Goal: Transaction & Acquisition: Purchase product/service

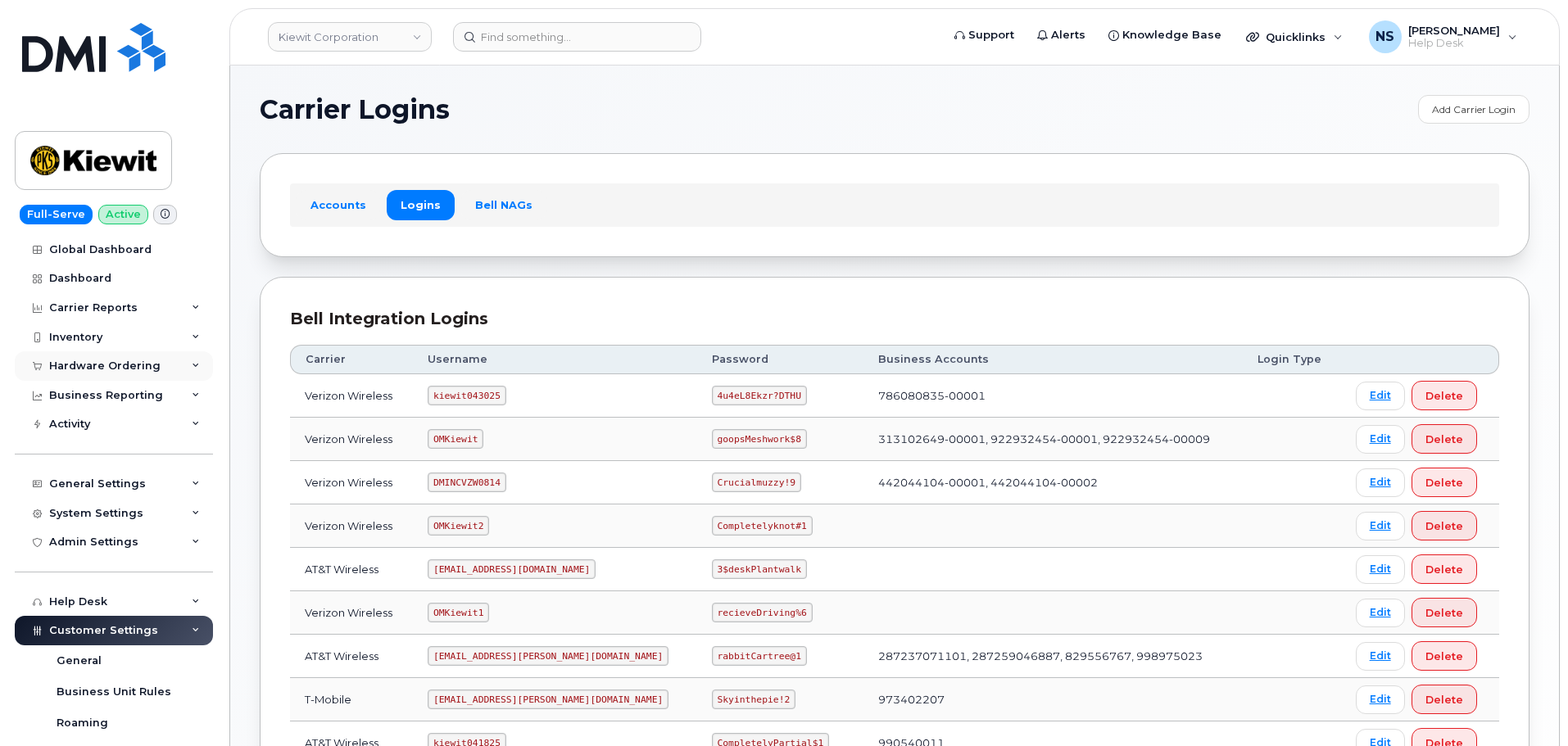
click at [133, 357] on div "Hardware Ordering" at bounding box center [114, 366] width 198 height 30
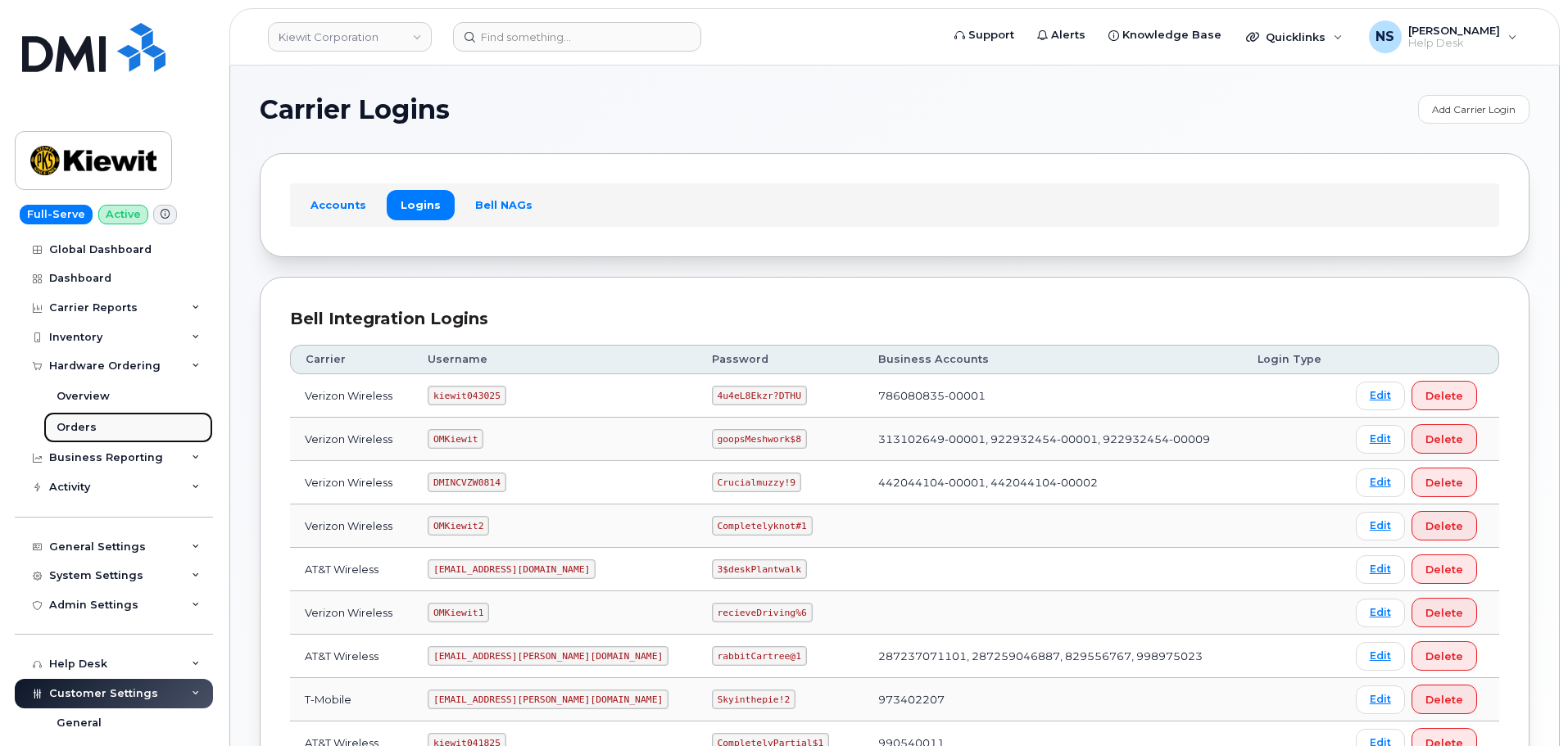
click at [107, 426] on link "Orders" at bounding box center [128, 427] width 170 height 31
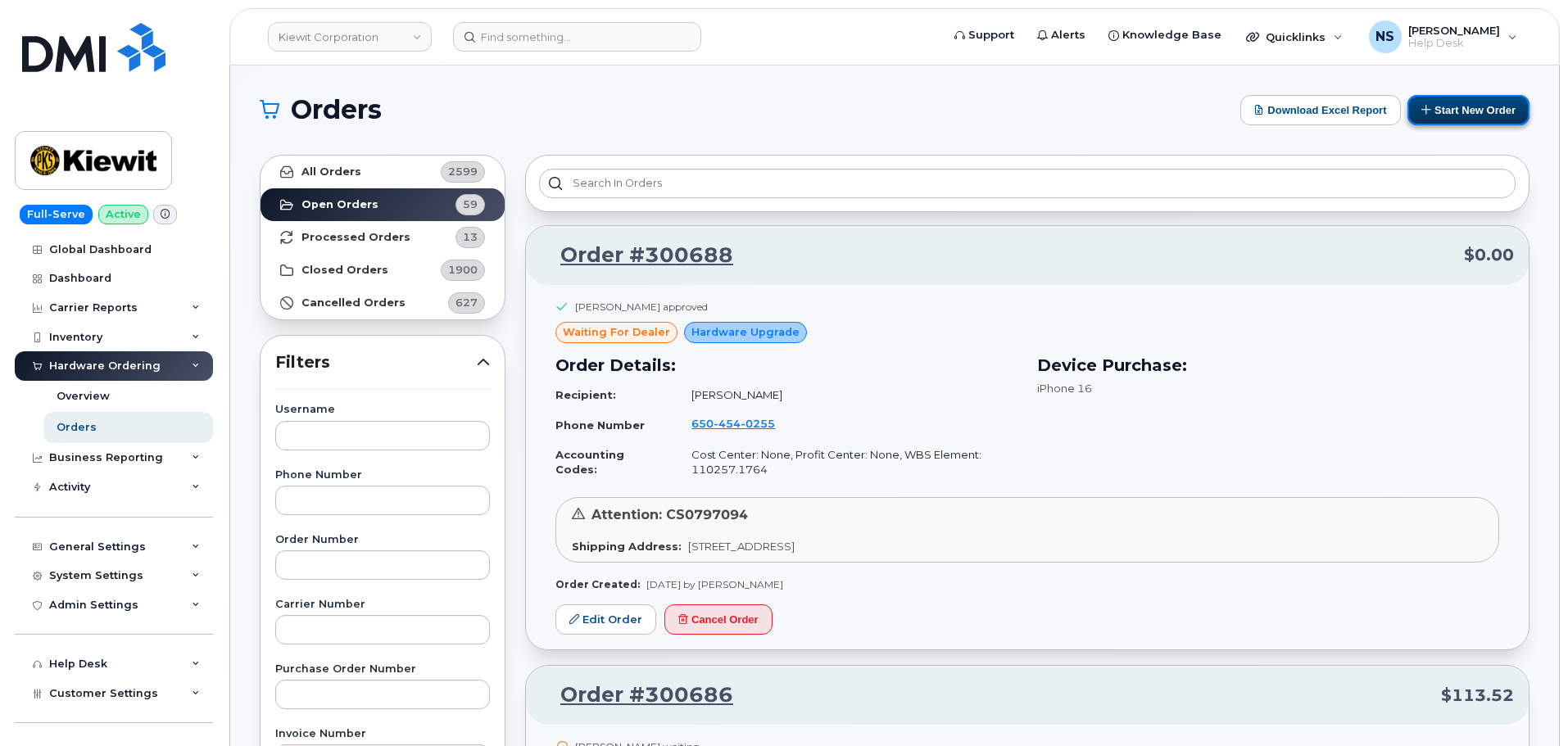
click at [1451, 114] on button "Start New Order" at bounding box center [1468, 110] width 122 height 30
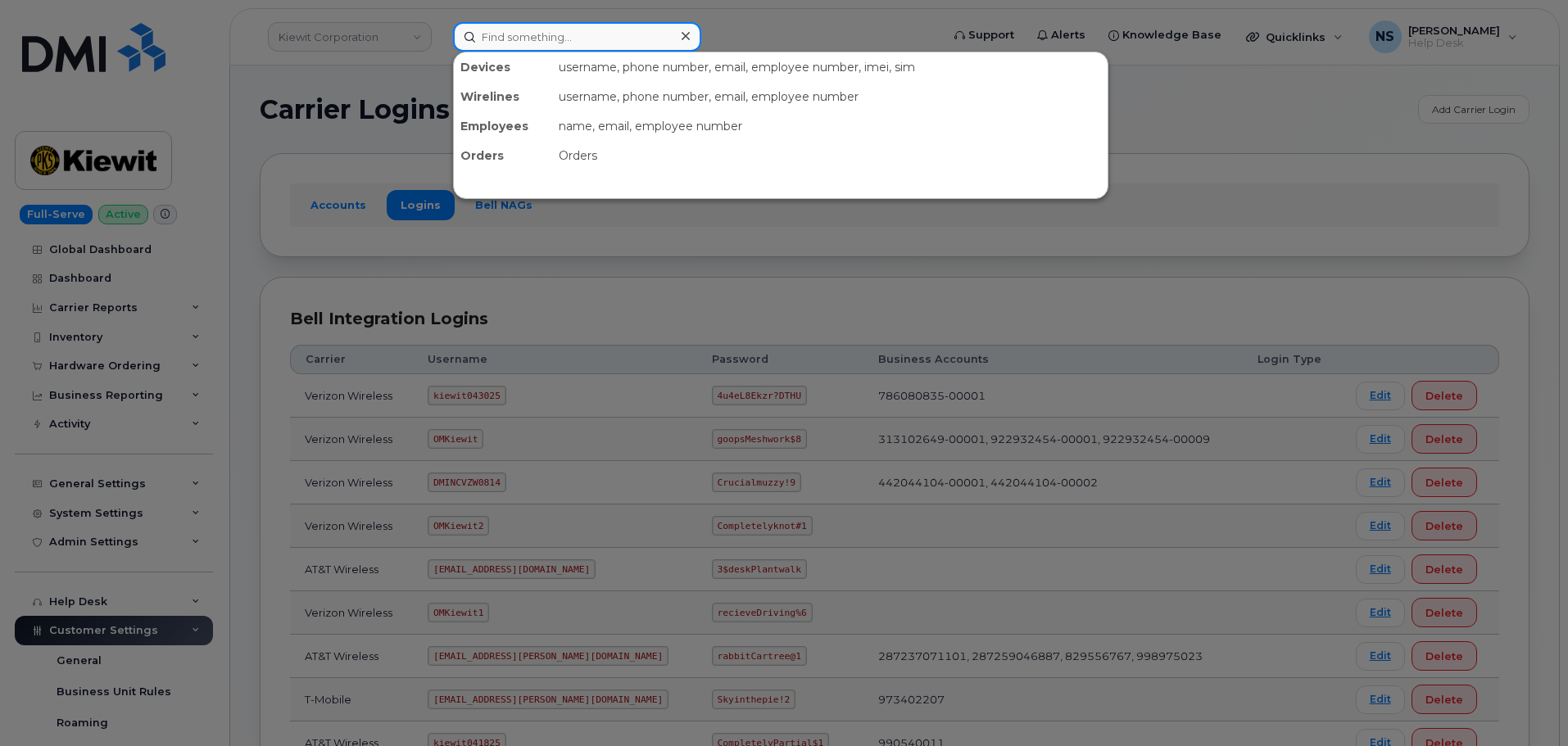
click at [571, 29] on input at bounding box center [577, 37] width 248 height 30
paste input "303-317-7710"
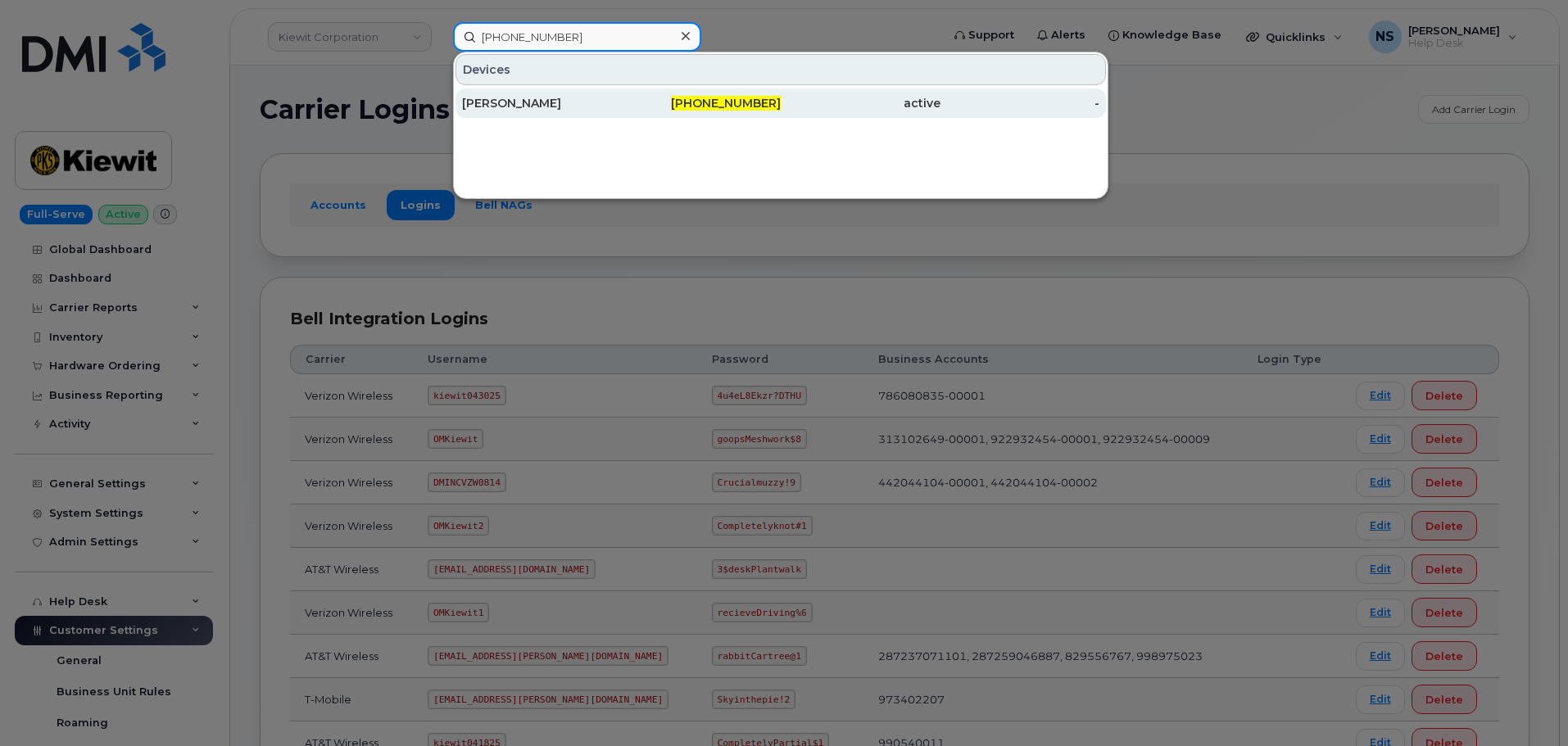
type input "303-317-7710"
click at [618, 101] on div "Wyatt Brice" at bounding box center [542, 103] width 160 height 16
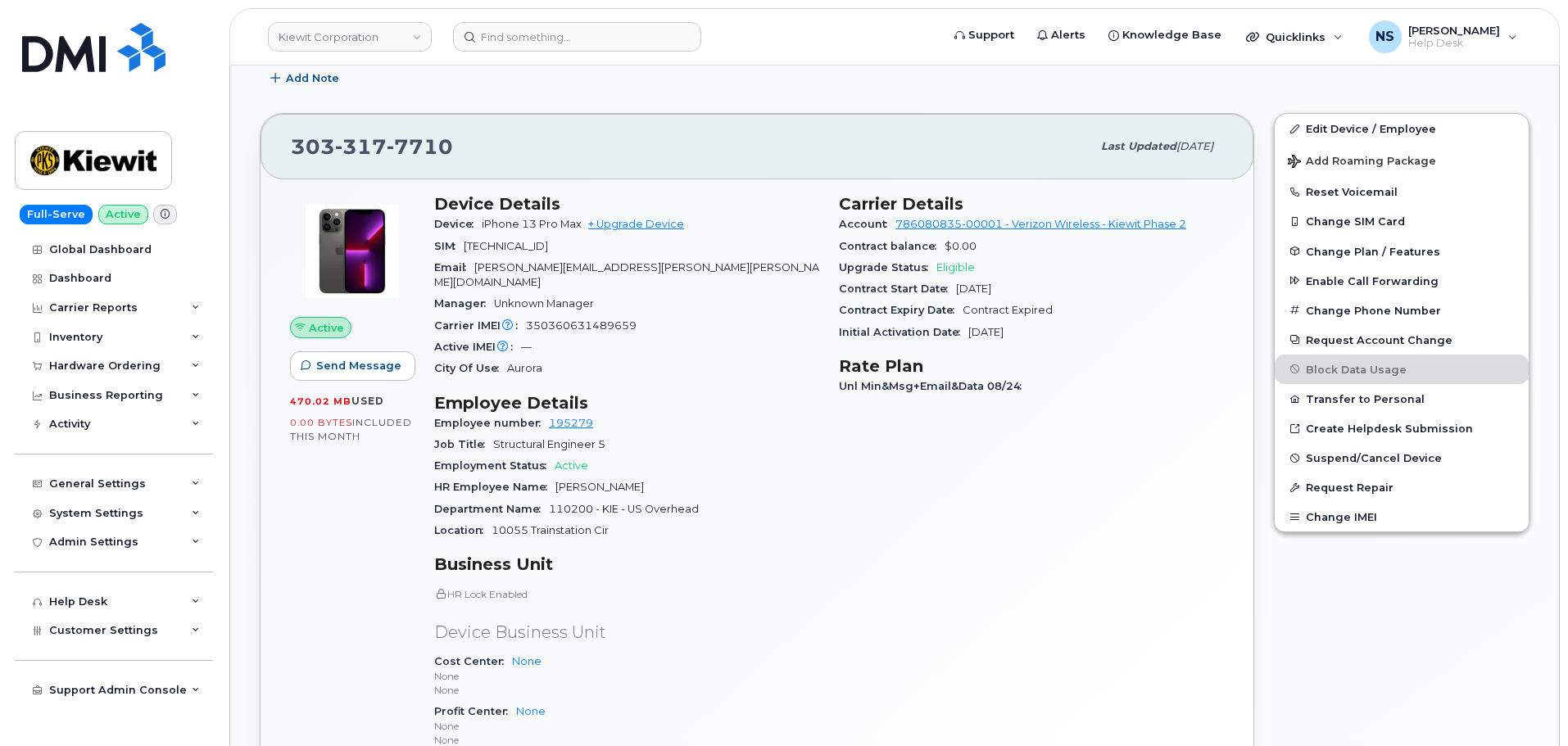
scroll to position [164, 0]
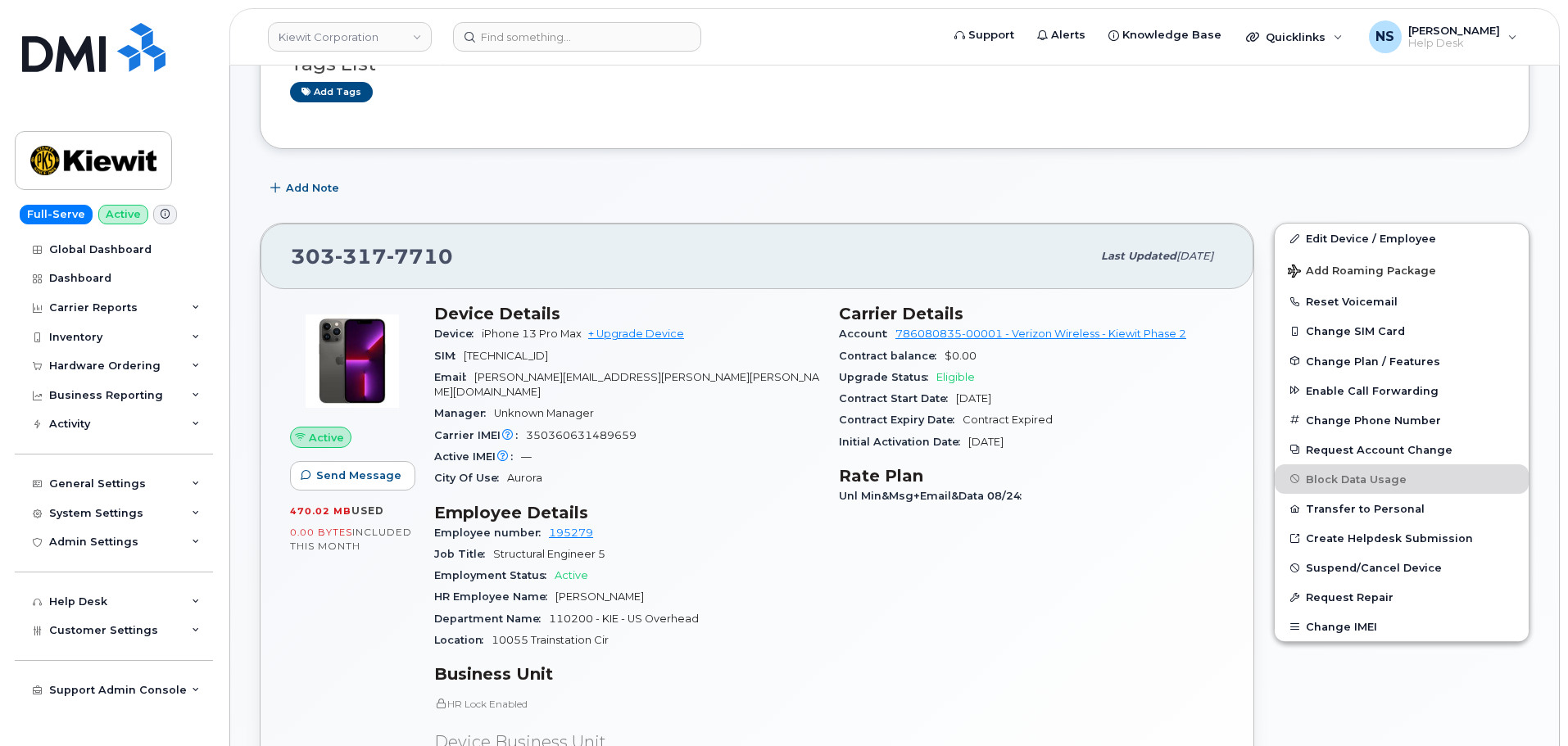
drag, startPoint x: 425, startPoint y: 224, endPoint x: 434, endPoint y: 243, distance: 21.0
click at [425, 225] on div "303 317 7710 Last updated Sep 06, 2025 Active Send Message 470.02 MB  used 0.00…" at bounding box center [757, 609] width 995 height 775
click at [434, 243] on div "303 317 7710" at bounding box center [691, 256] width 800 height 35
drag, startPoint x: 434, startPoint y: 243, endPoint x: 551, endPoint y: 156, distance: 145.8
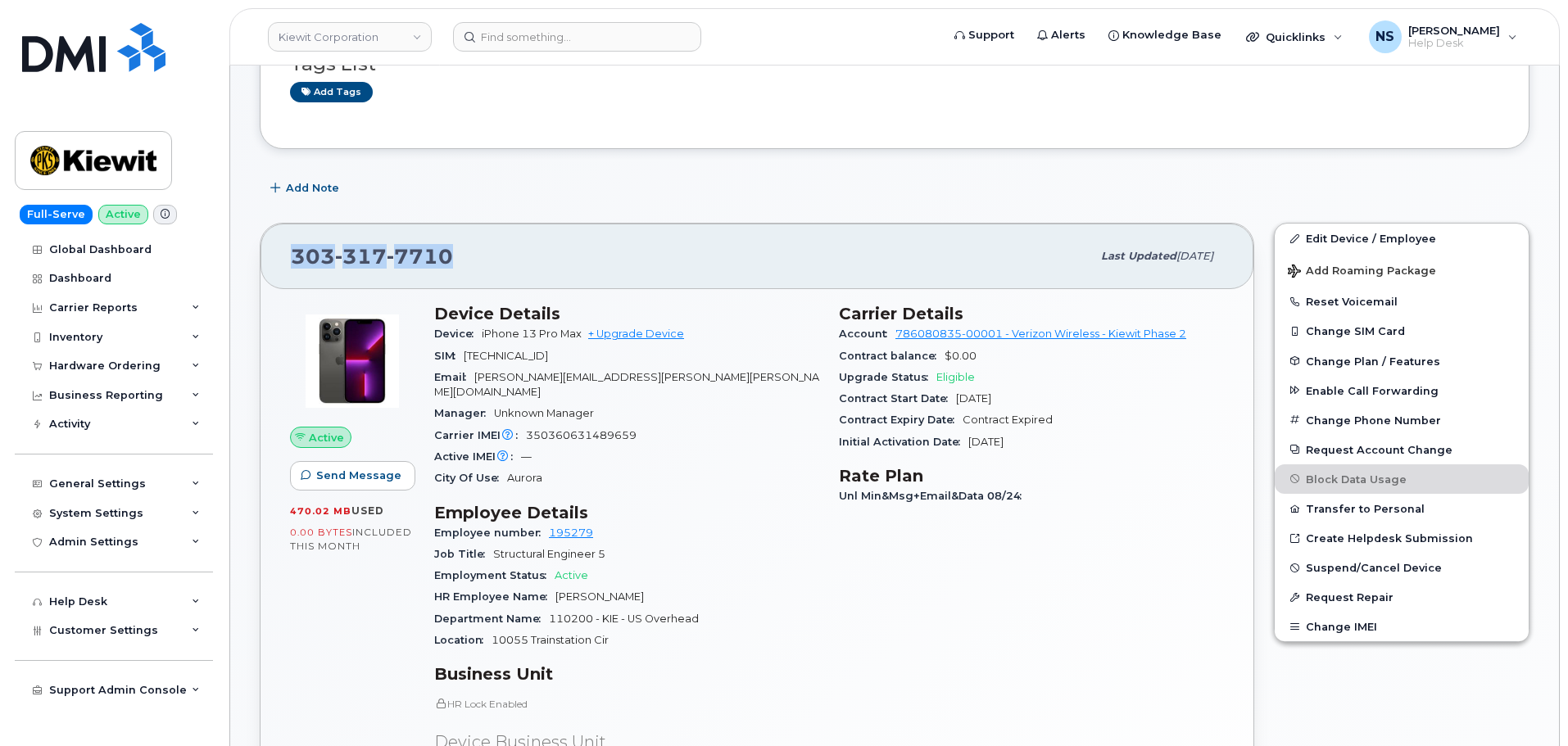
click at [434, 244] on div "303 317 7710" at bounding box center [691, 256] width 800 height 35
copy span "303 317 7710"
click at [647, 424] on div "Carrier IMEI Carrier IMEI is reported during the last billing cycle or change o…" at bounding box center [627, 435] width 385 height 21
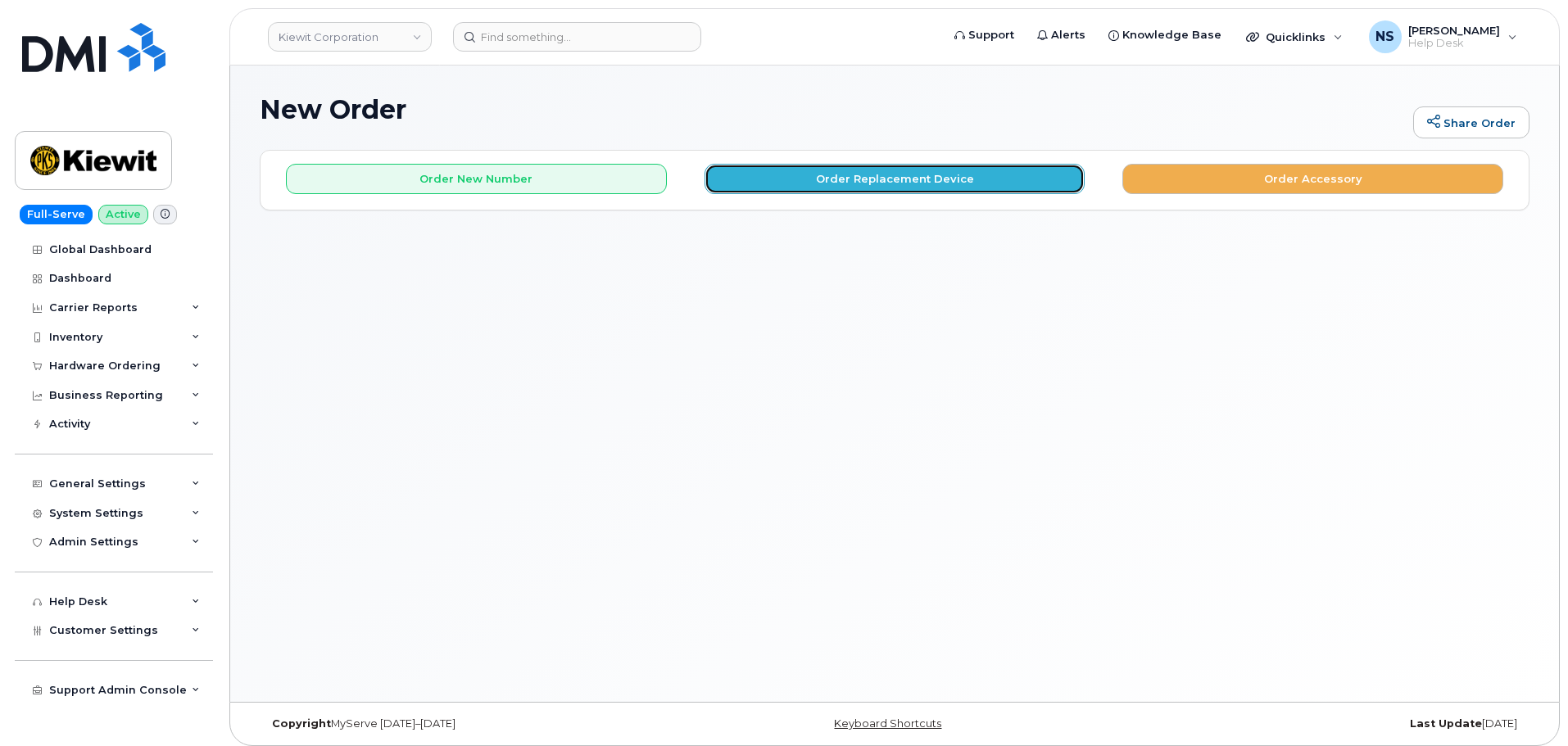
click at [829, 168] on button "Order Replacement Device" at bounding box center [895, 178] width 381 height 30
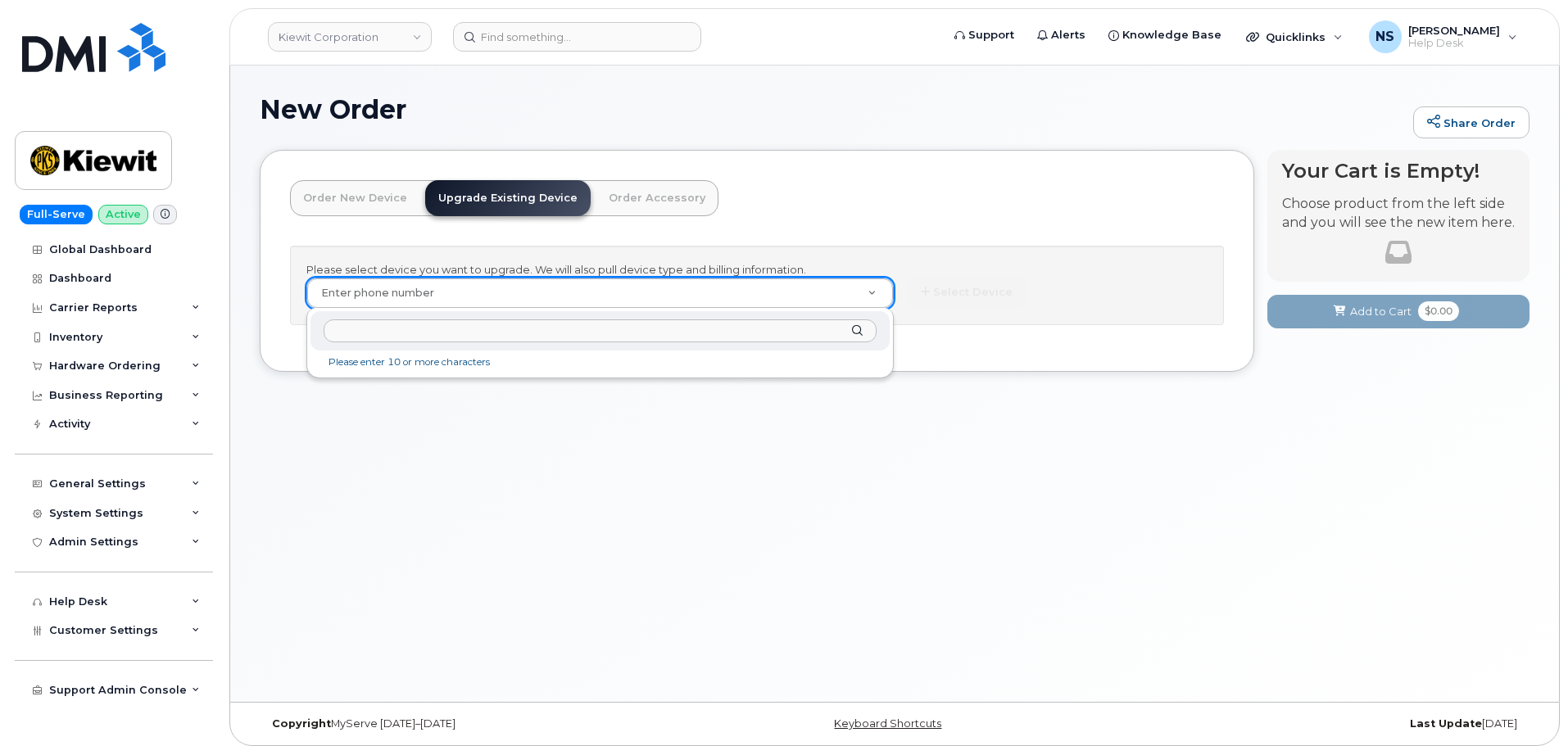
paste input "3033177710"
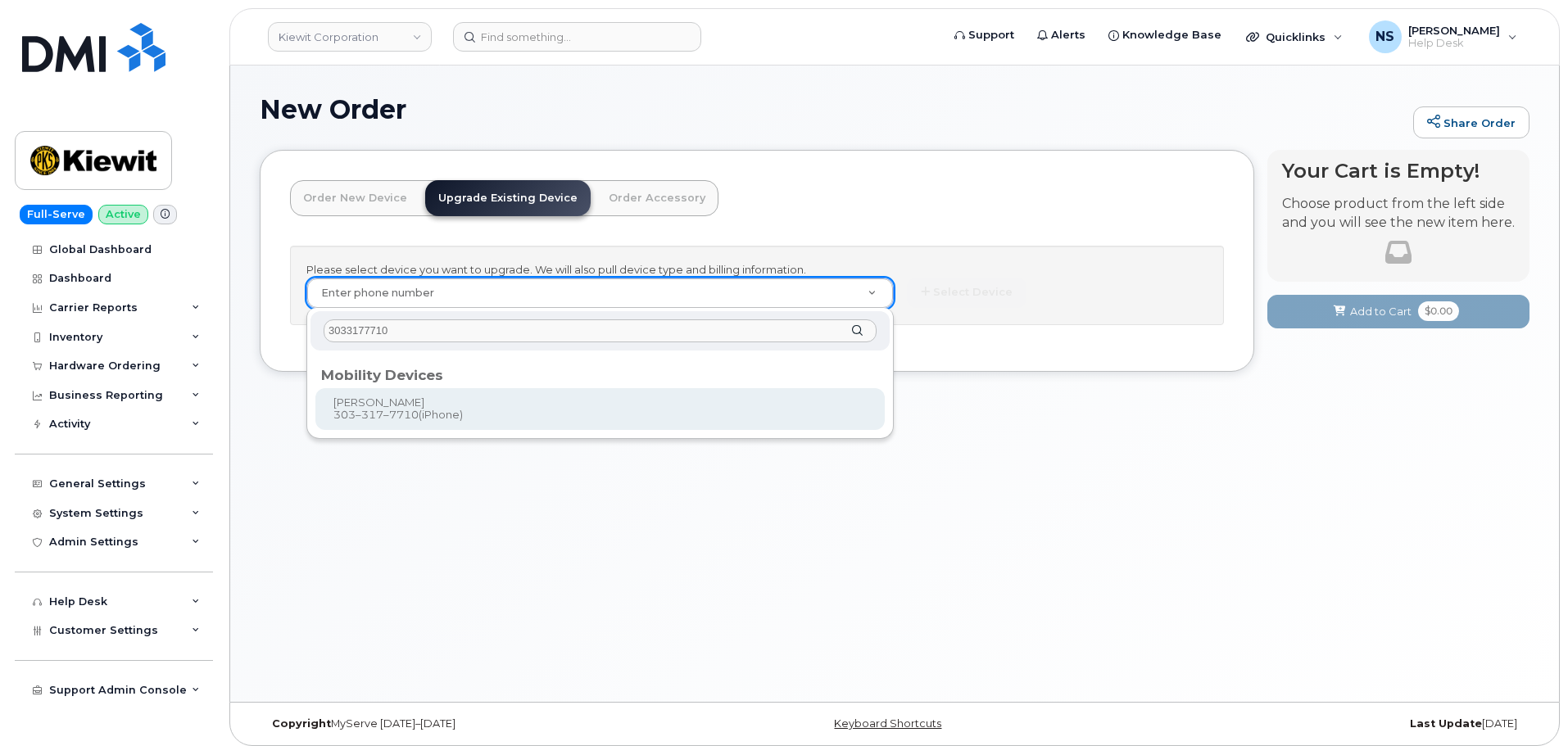
type input "3033177710"
type input "1166025"
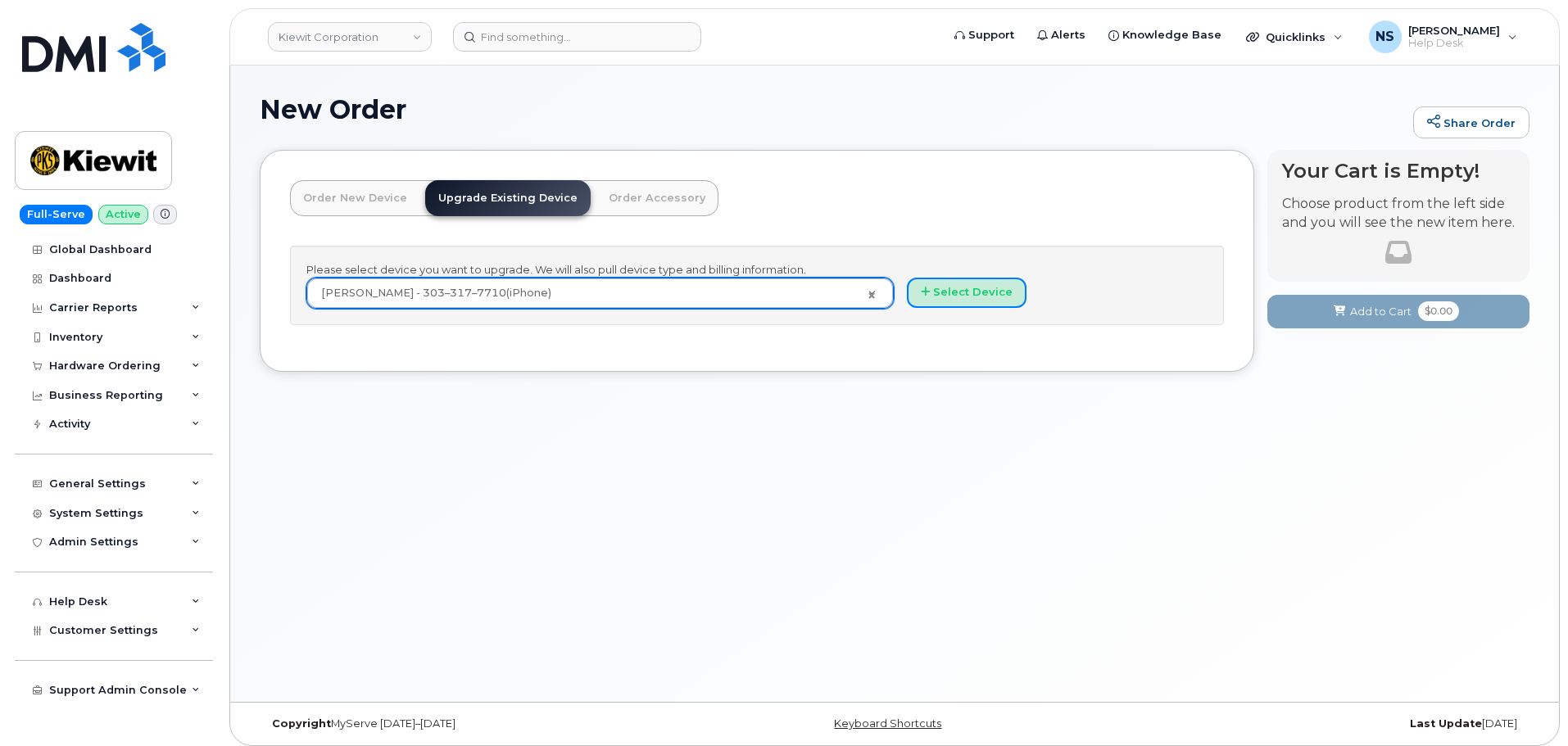
drag, startPoint x: 960, startPoint y: 289, endPoint x: 962, endPoint y: 330, distance: 41.0
click at [960, 288] on button "Select Device" at bounding box center [967, 292] width 119 height 30
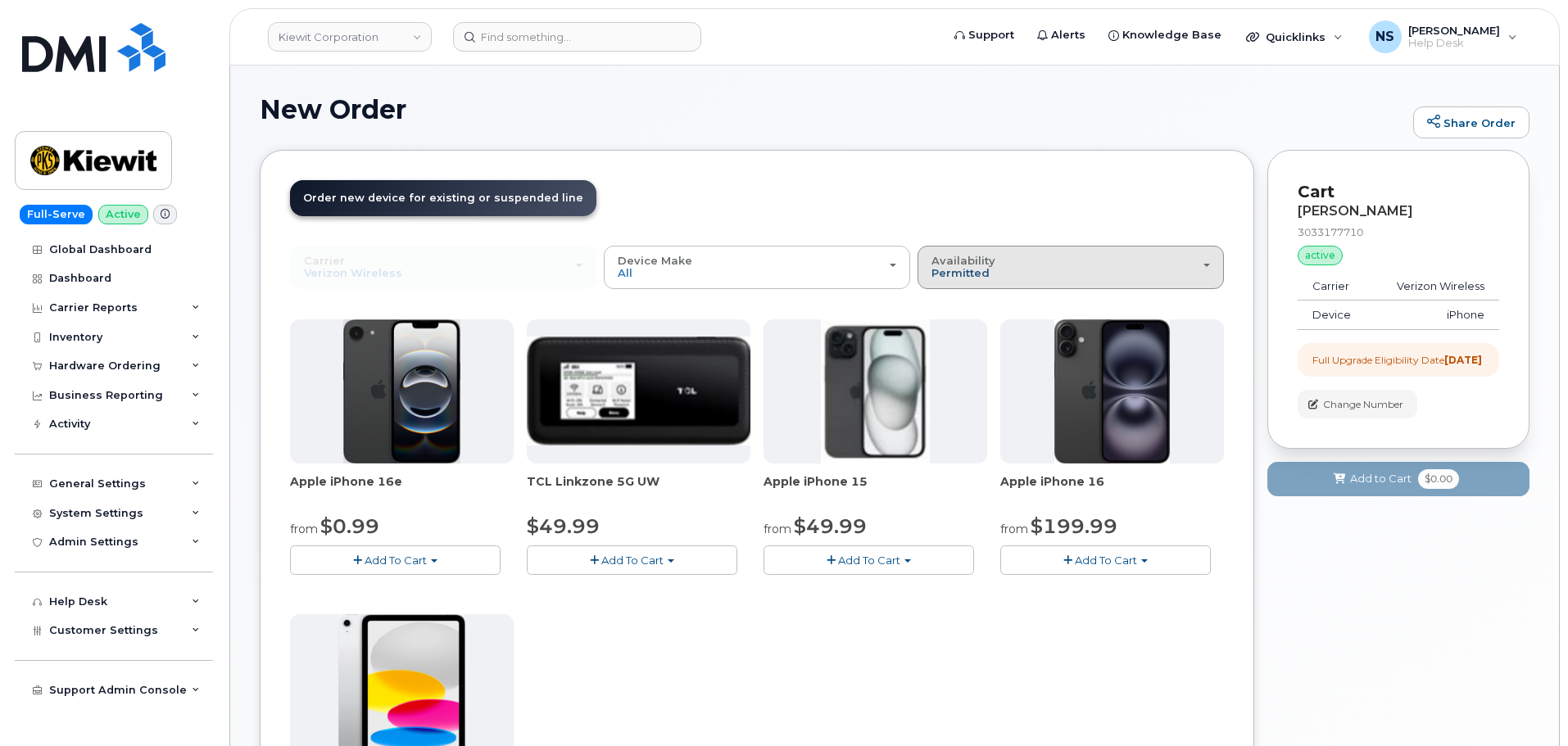
drag, startPoint x: 966, startPoint y: 290, endPoint x: 965, endPoint y: 277, distance: 13.0
click at [967, 287] on div "Use Suspended Line Wyatt Brice 3033177710 No No change Yes Carrier Verizon Wire…" at bounding box center [757, 668] width 934 height 846
drag, startPoint x: 965, startPoint y: 277, endPoint x: 983, endPoint y: 307, distance: 35.0
click at [965, 271] on span "Permitted" at bounding box center [960, 272] width 58 height 13
click at [940, 324] on label "All" at bounding box center [939, 332] width 35 height 19
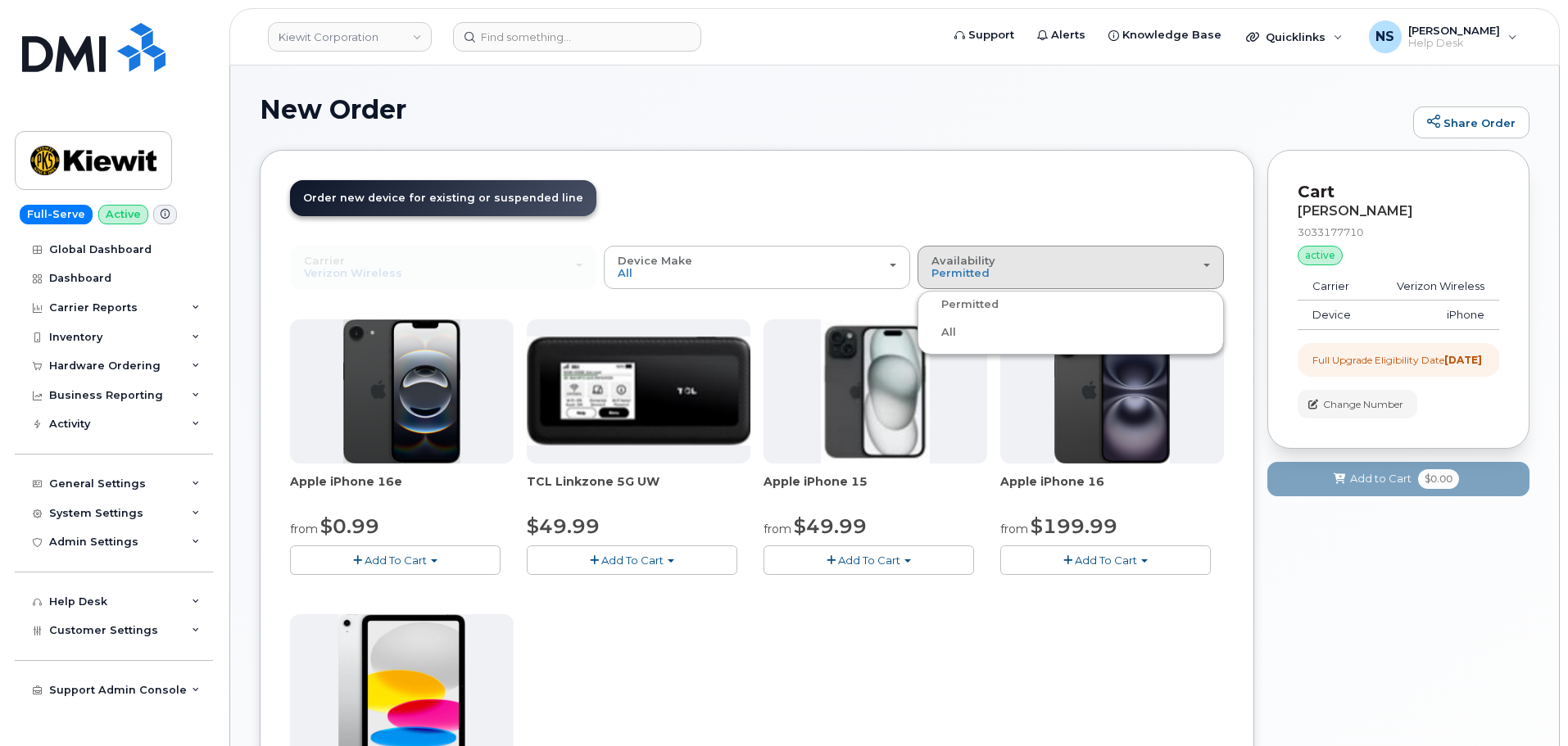
click at [0, 0] on input "All" at bounding box center [0, 0] width 0 height 0
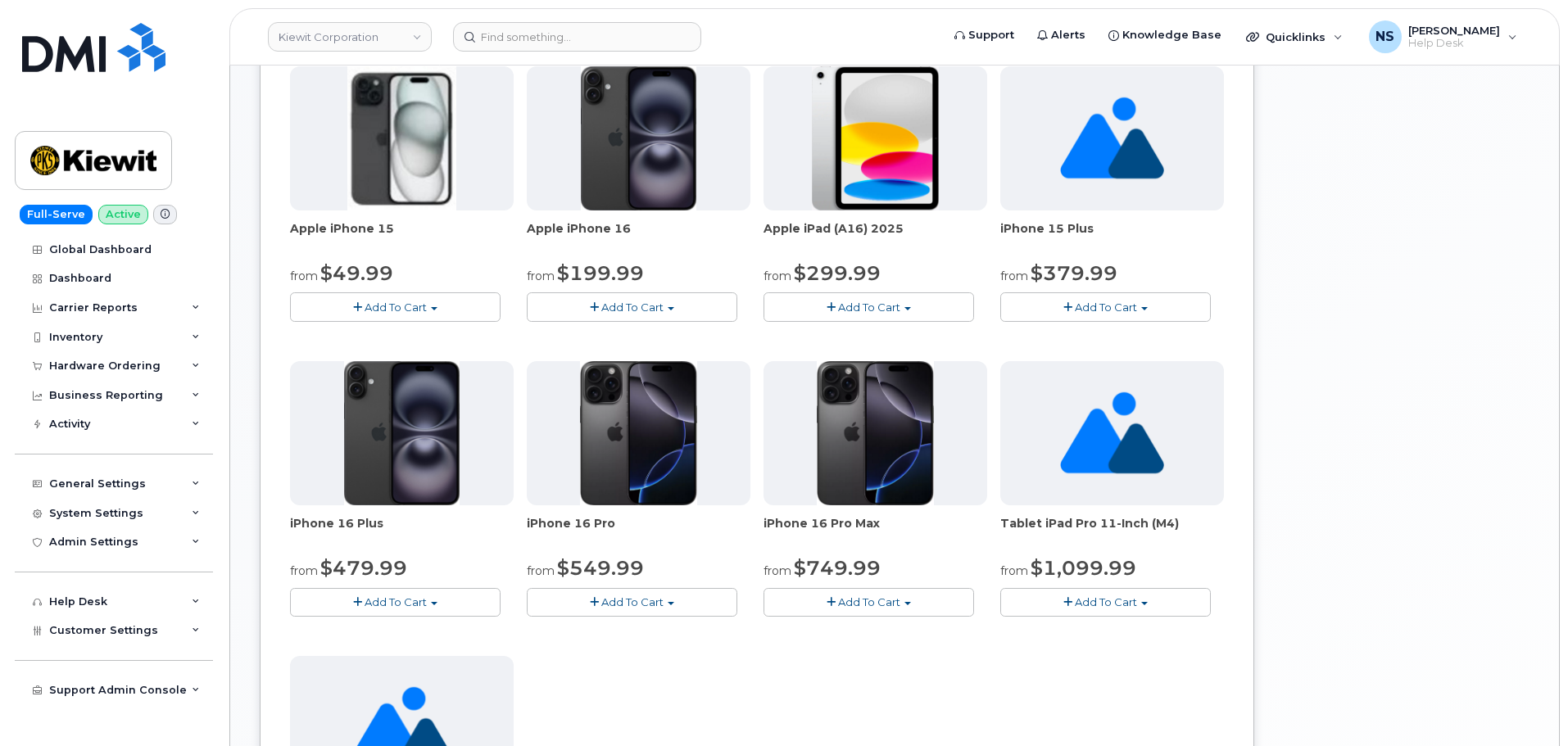
scroll to position [573, 0]
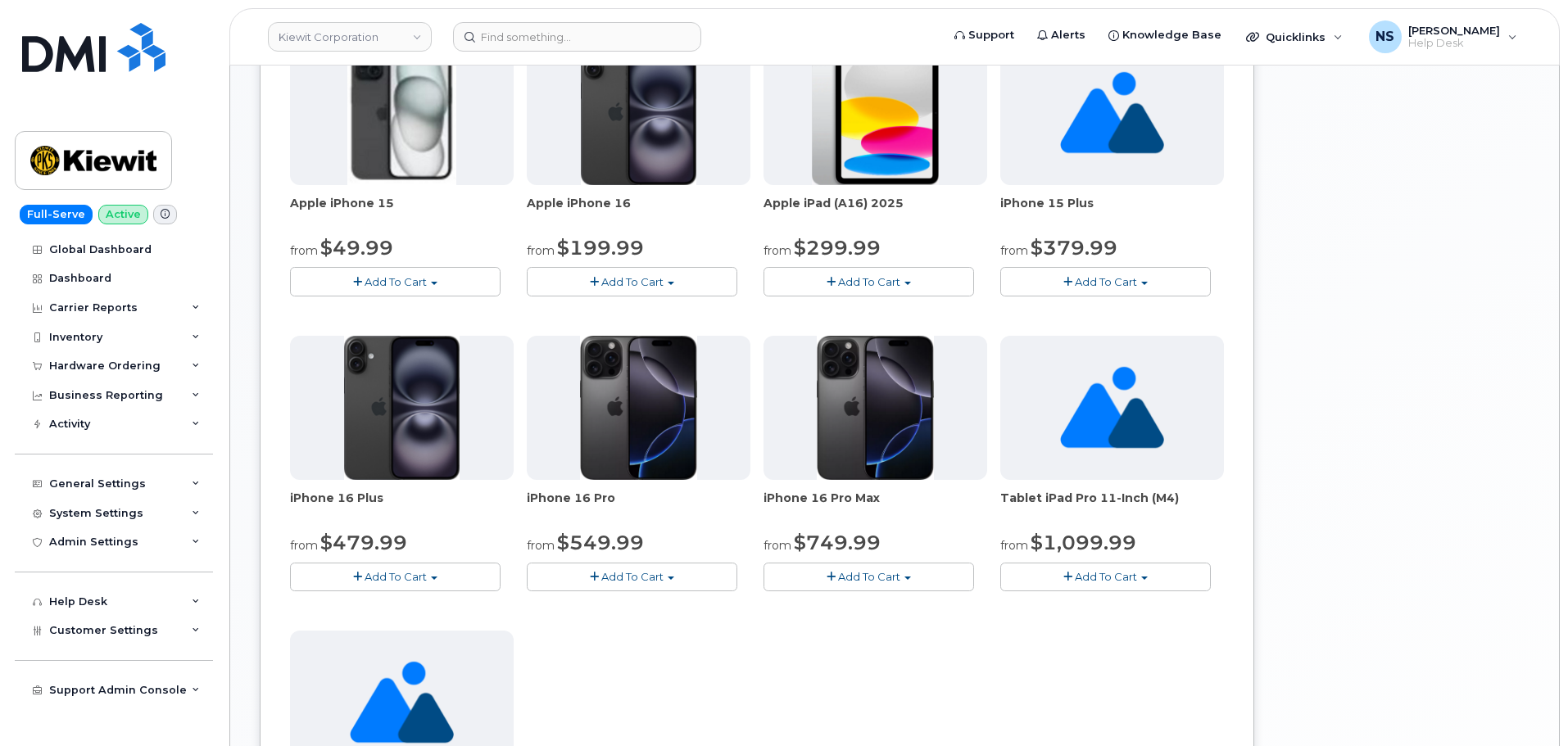
click at [842, 577] on span "Add To Cart" at bounding box center [869, 577] width 63 height 13
click at [844, 578] on span "Add To Cart" at bounding box center [869, 577] width 63 height 13
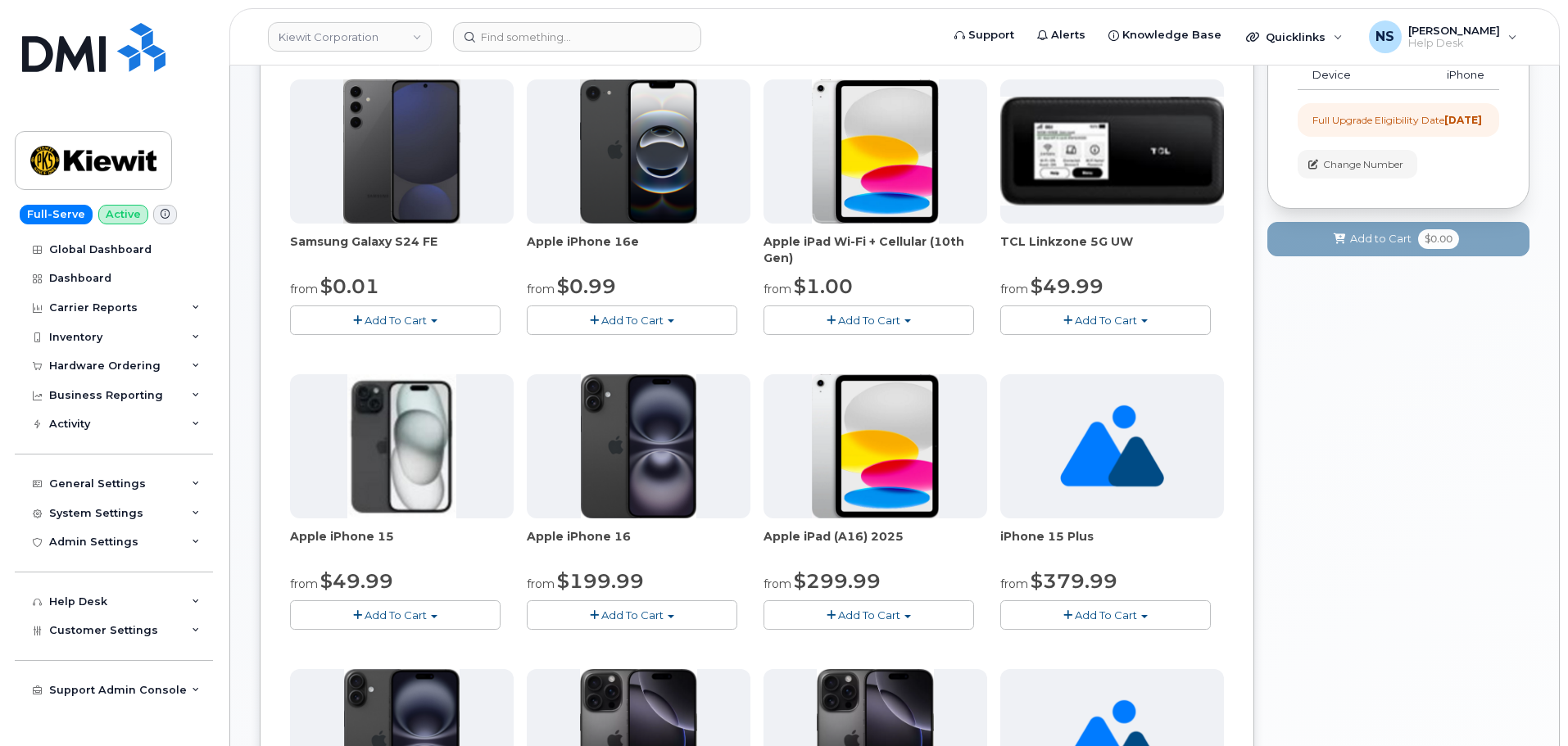
scroll to position [327, 0]
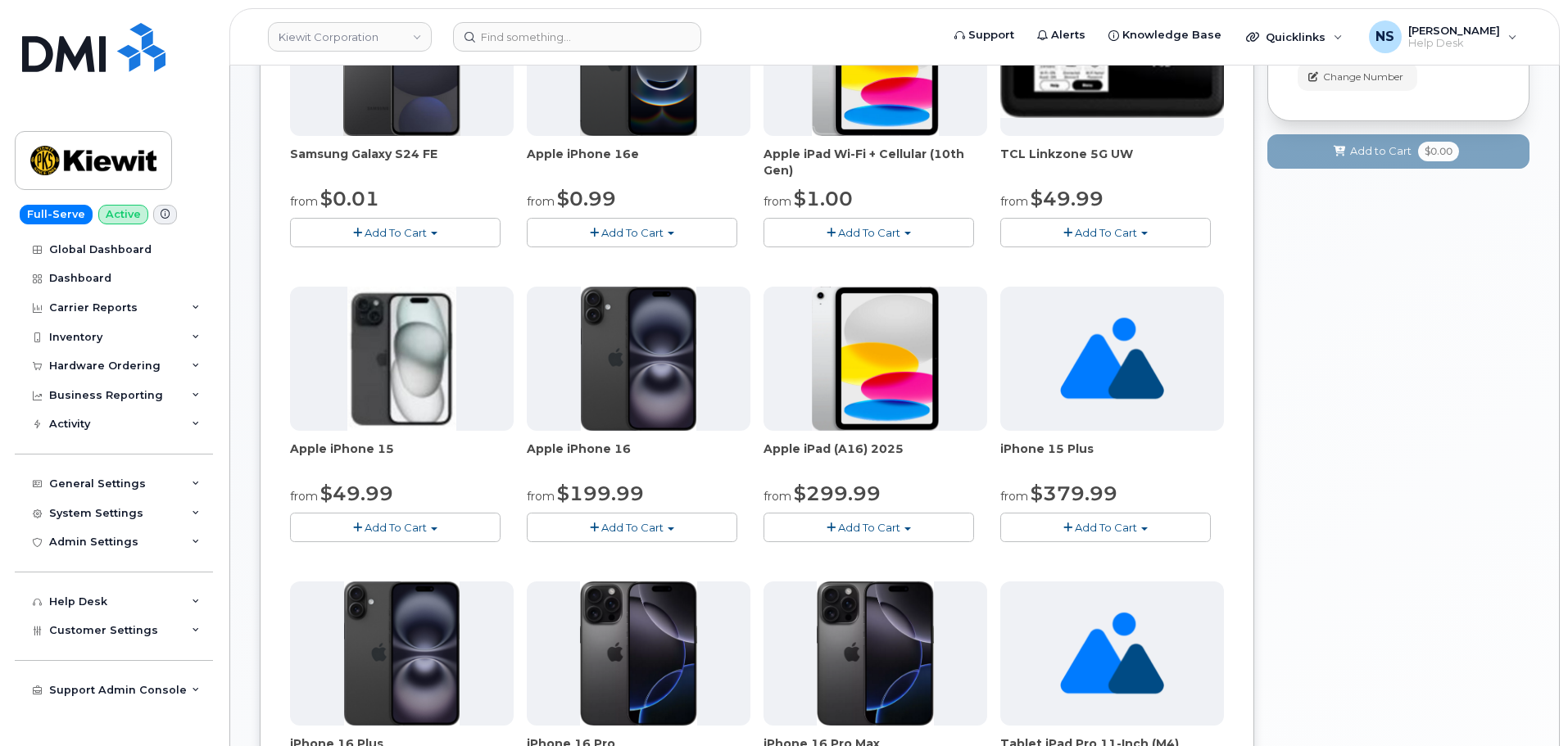
click at [418, 504] on div "from $49.99" at bounding box center [402, 493] width 223 height 28
click at [419, 526] on span "Add To Cart" at bounding box center [395, 527] width 63 height 13
click at [397, 530] on span "Add To Cart" at bounding box center [395, 527] width 63 height 13
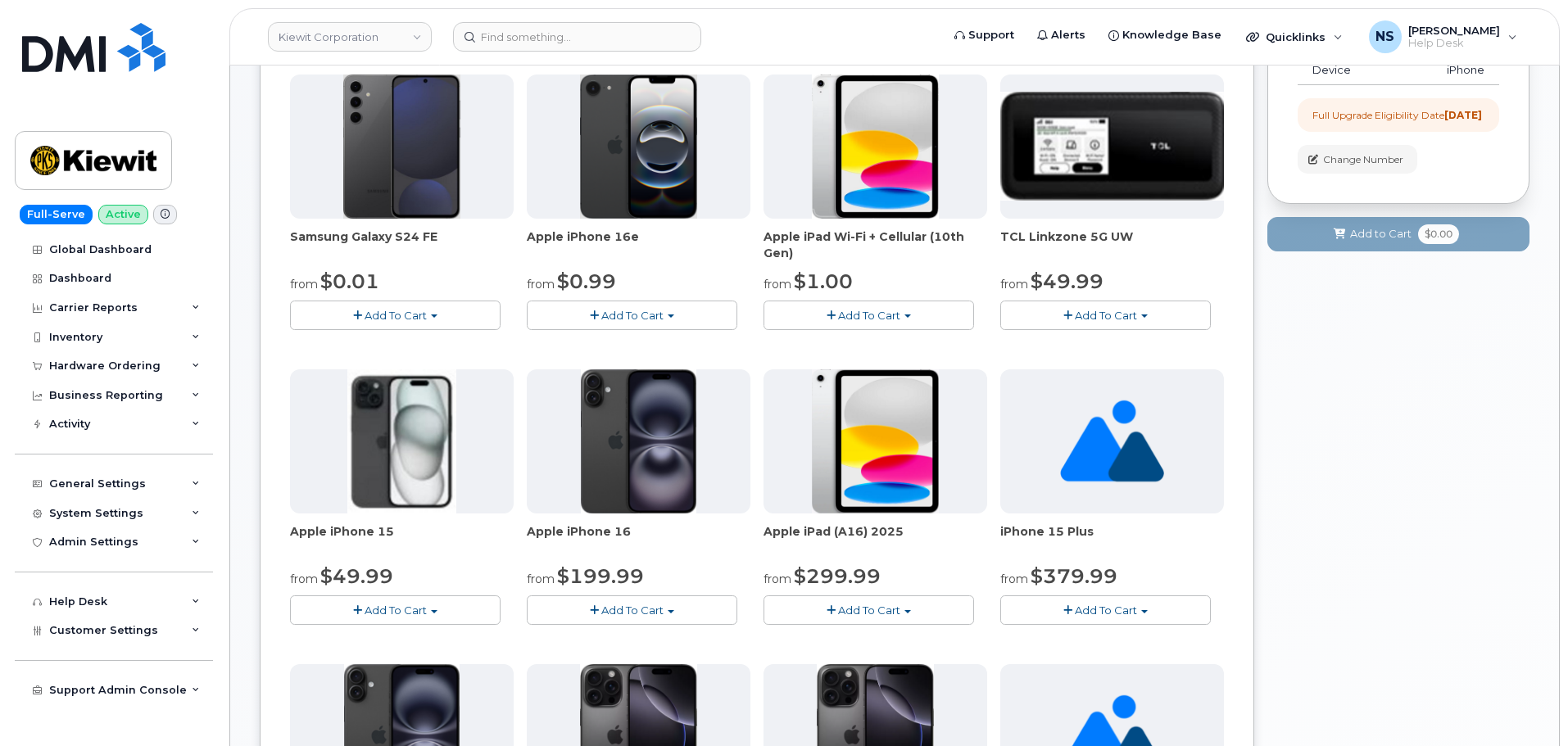
scroll to position [245, 0]
click at [703, 310] on button "Add To Cart" at bounding box center [632, 314] width 211 height 29
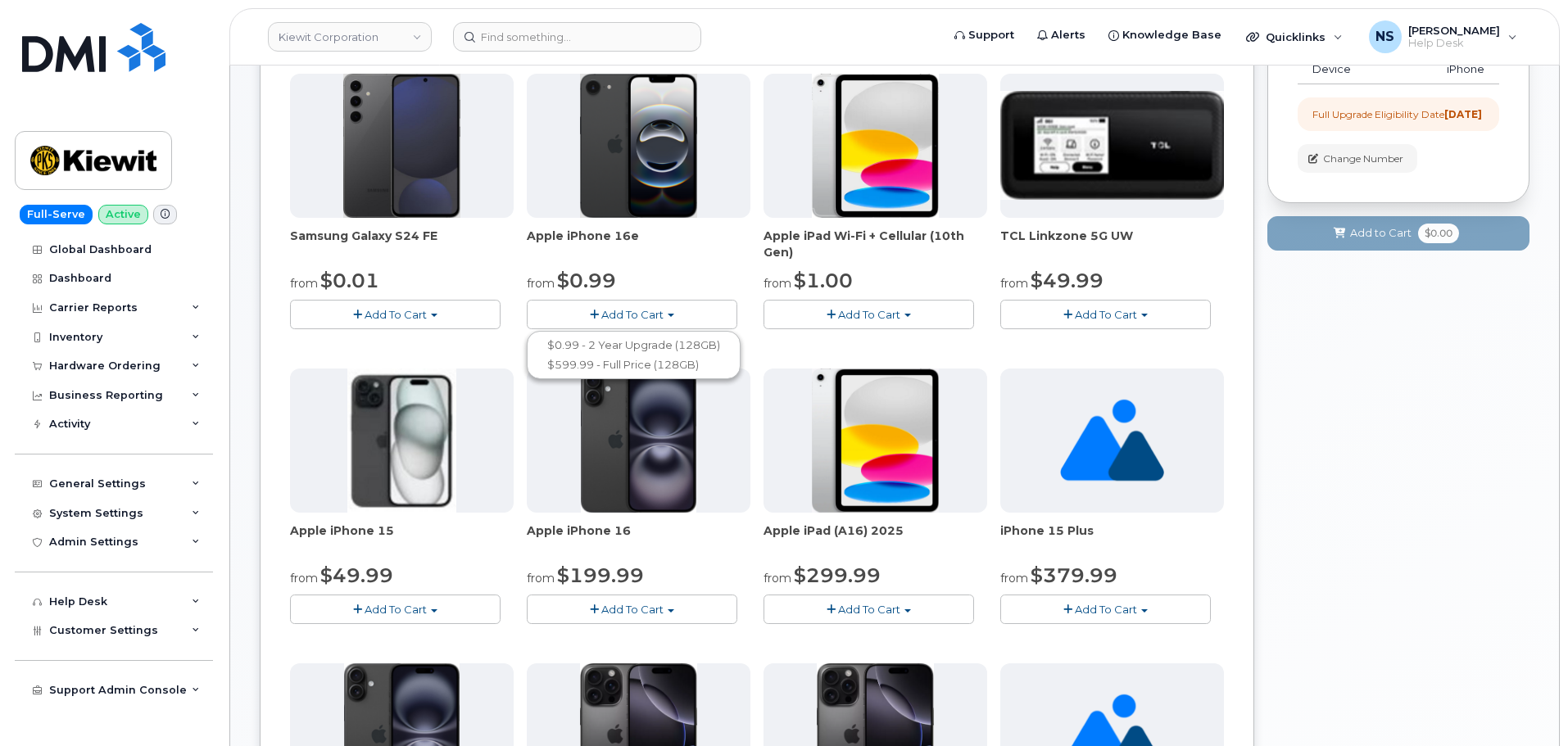
click at [693, 315] on button "Add To Cart" at bounding box center [632, 314] width 211 height 29
click at [699, 315] on button "Add To Cart" at bounding box center [632, 314] width 211 height 29
click at [665, 313] on button "Add To Cart" at bounding box center [632, 314] width 211 height 29
click at [672, 314] on span "button" at bounding box center [670, 315] width 7 height 3
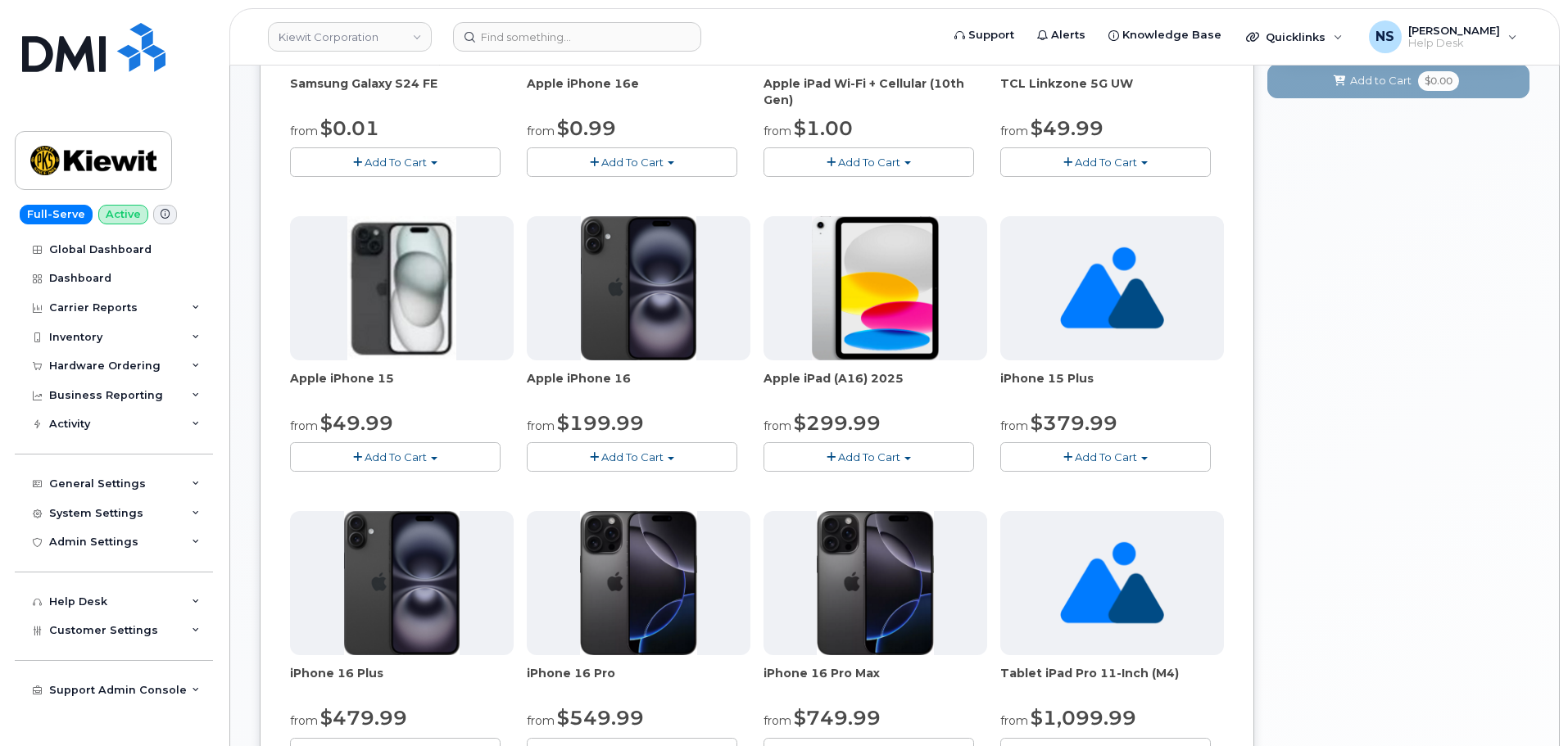
scroll to position [491, 0]
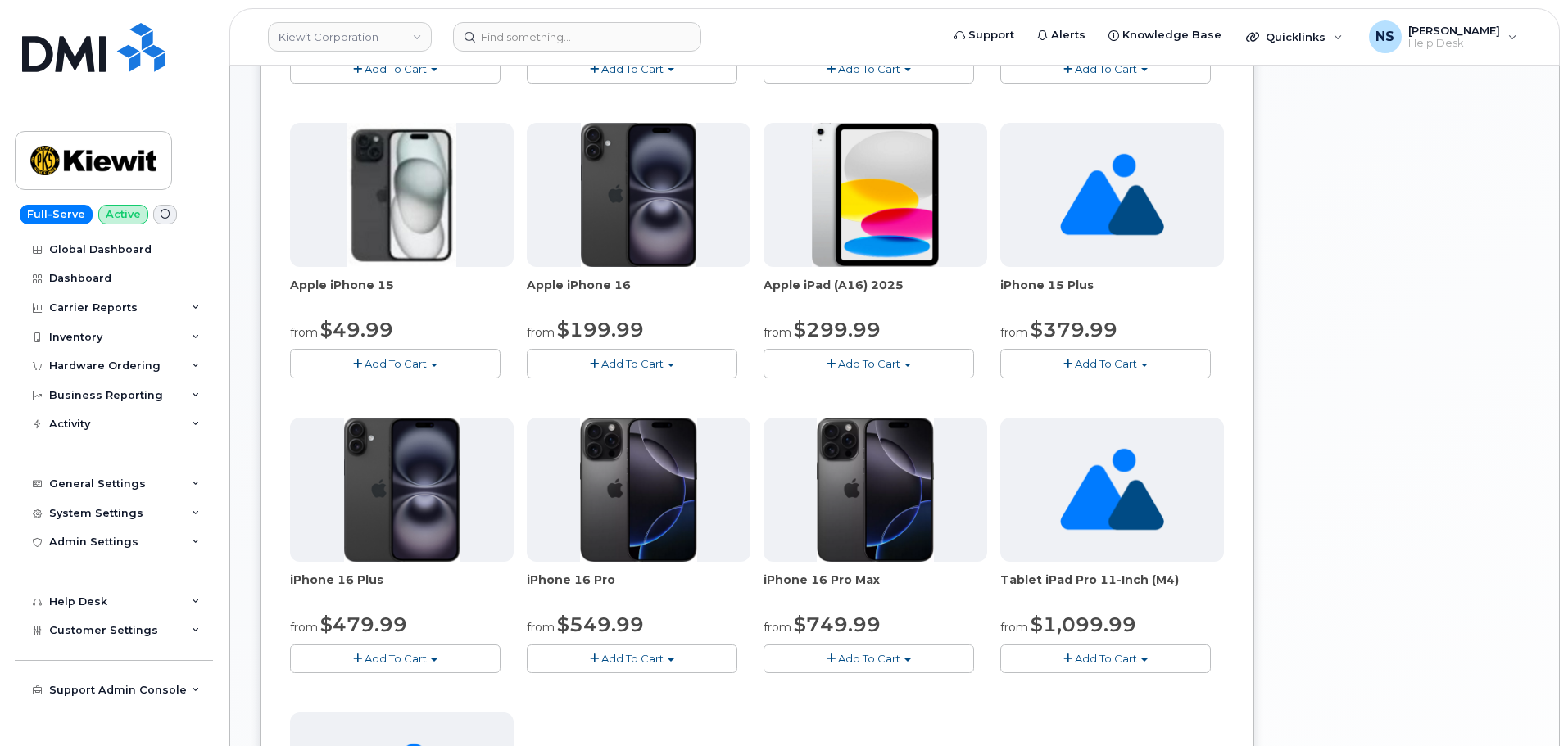
click at [612, 370] on button "Add To Cart" at bounding box center [632, 363] width 211 height 29
click at [612, 369] on span "Add To Cart" at bounding box center [632, 364] width 63 height 13
click at [608, 358] on span "Add To Cart" at bounding box center [632, 364] width 63 height 13
click at [610, 357] on span "Add To Cart" at bounding box center [632, 364] width 63 height 13
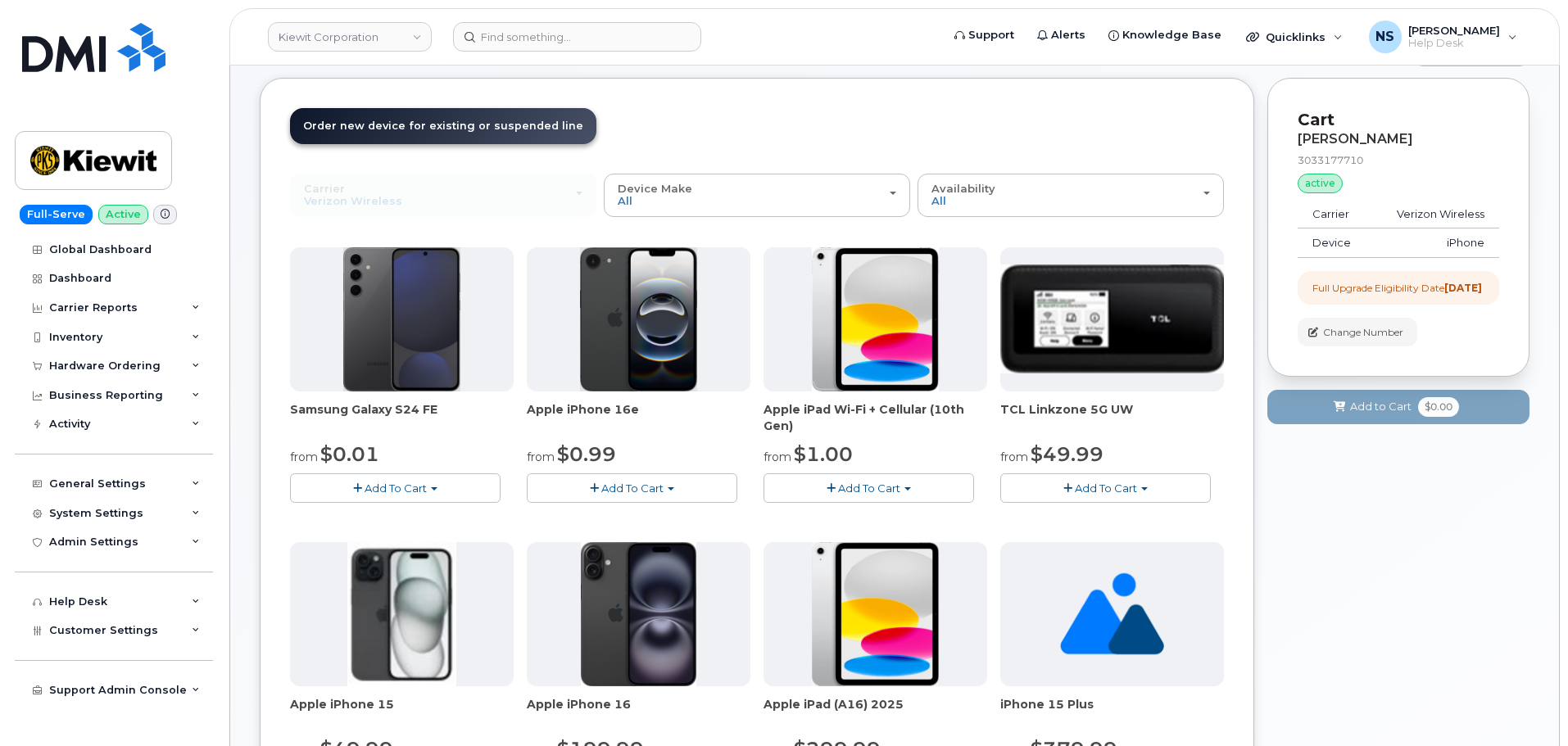
scroll to position [0, 0]
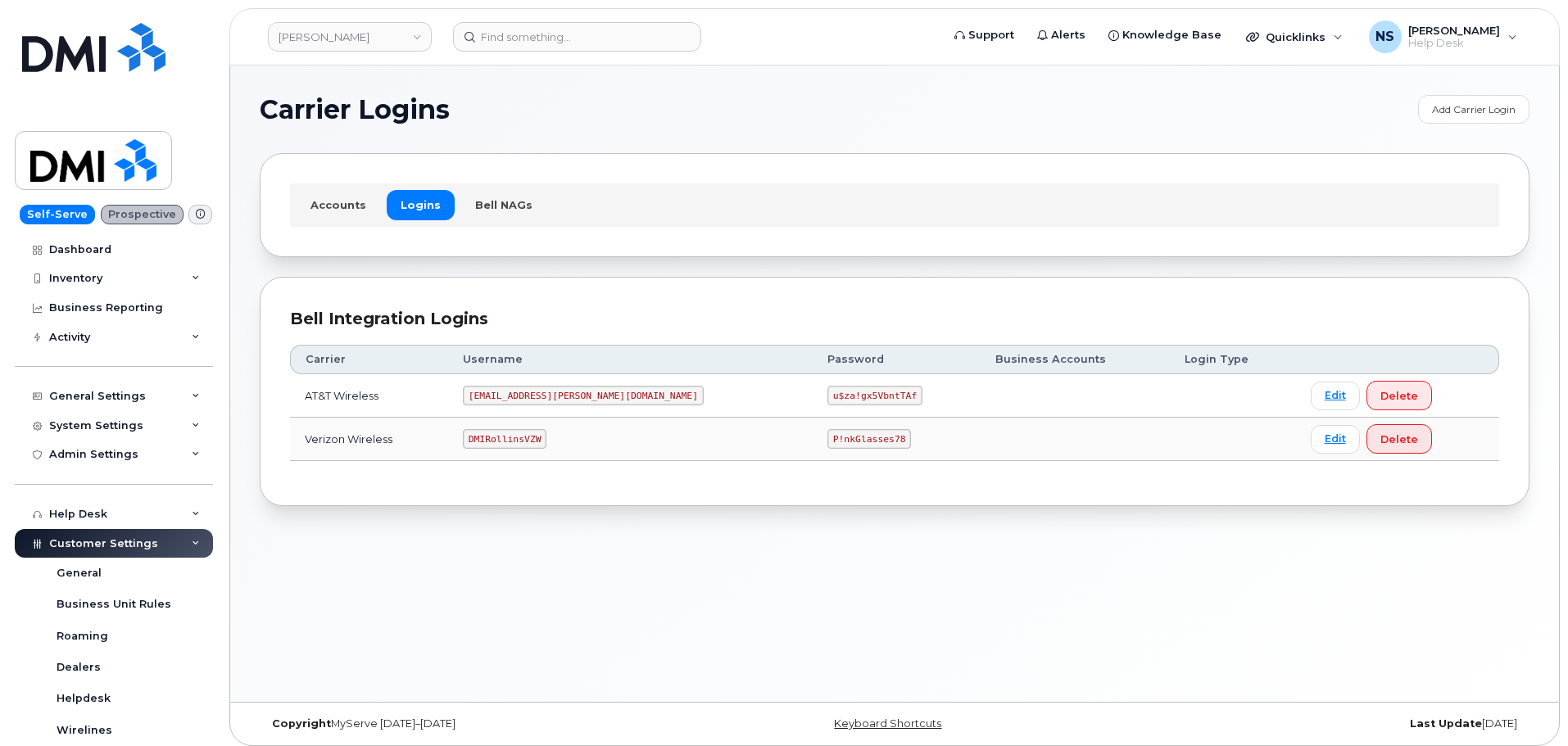
click at [507, 430] on code "DMIRollinsVZW" at bounding box center [505, 439] width 84 height 19
copy code "DMIRollinsVZW"
click at [813, 449] on td "P!nkGlasses78" at bounding box center [897, 439] width 168 height 43
click at [827, 447] on code "P!nkGlasses78" at bounding box center [869, 439] width 84 height 19
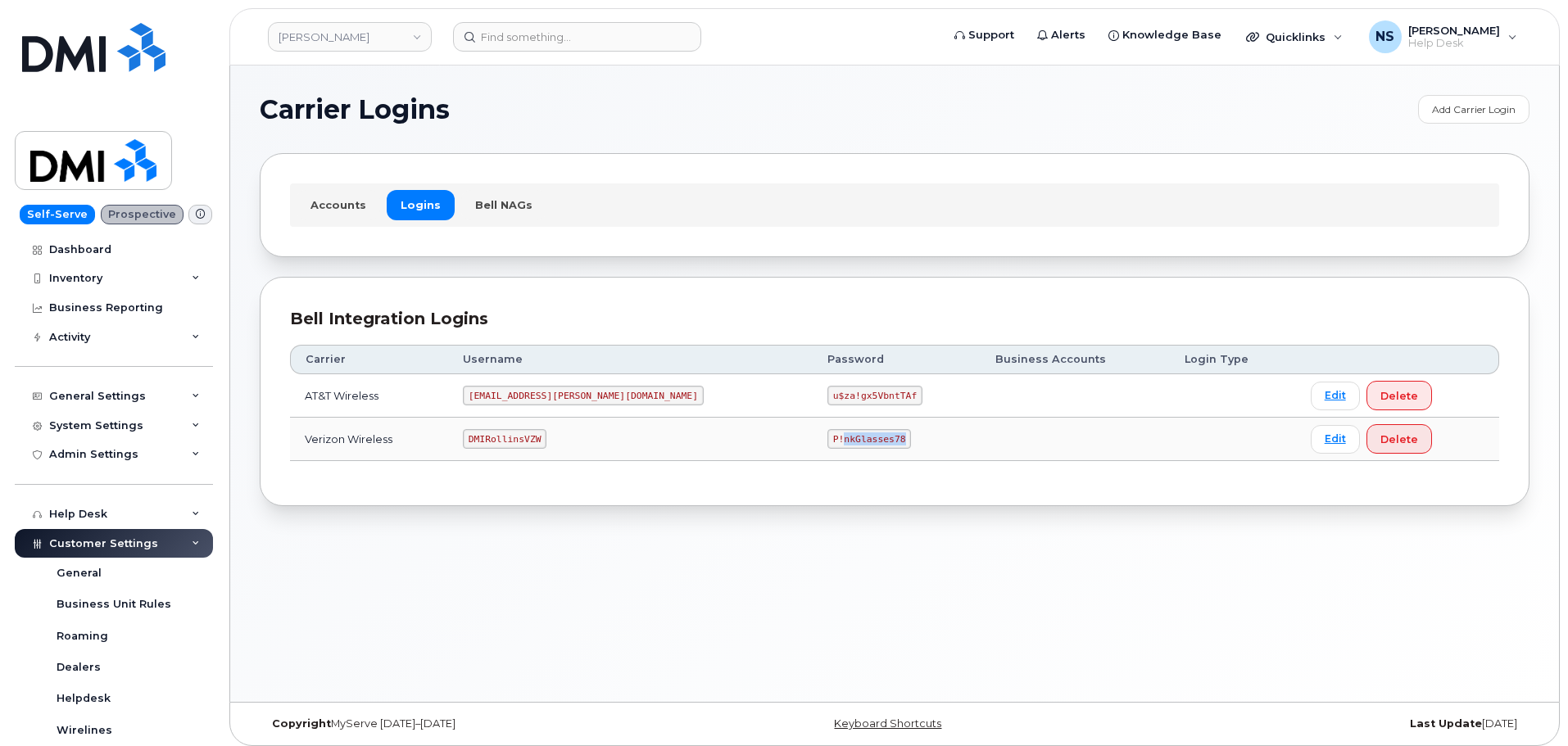
click at [827, 447] on code "P!nkGlasses78" at bounding box center [869, 439] width 84 height 19
